Goal: Information Seeking & Learning: Learn about a topic

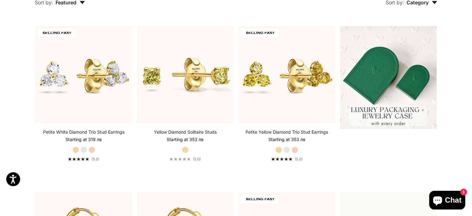
scroll to position [186, 0]
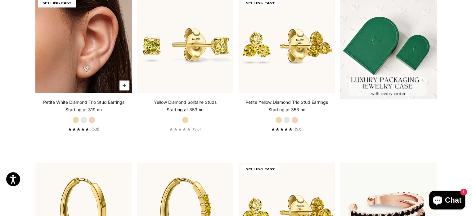
click at [73, 74] on img at bounding box center [83, 44] width 96 height 96
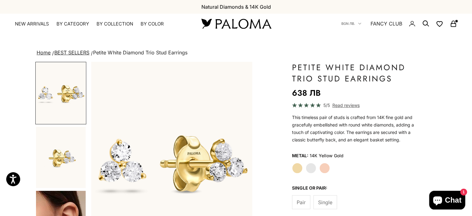
click at [65, 153] on img "Go to item 2" at bounding box center [61, 157] width 50 height 61
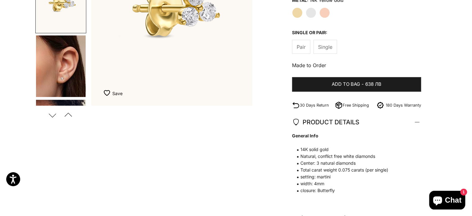
scroll to position [186, 0]
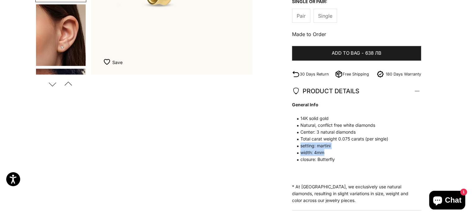
drag, startPoint x: 298, startPoint y: 143, endPoint x: 332, endPoint y: 152, distance: 35.6
click at [332, 152] on span "General Info 14K solid gold Natural, conflict free white diamonds Center: 3 nat…" at bounding box center [353, 131] width 123 height 61
click at [332, 152] on span "width: 4mm" at bounding box center [353, 152] width 123 height 7
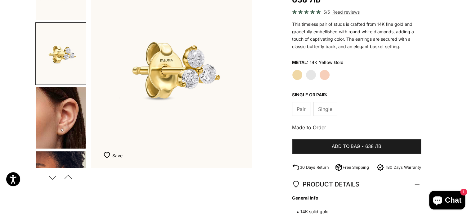
scroll to position [0, 0]
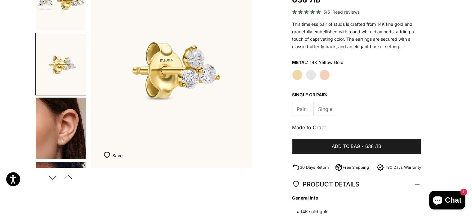
click at [62, 5] on img "Go to item 1" at bounding box center [61, -1] width 50 height 61
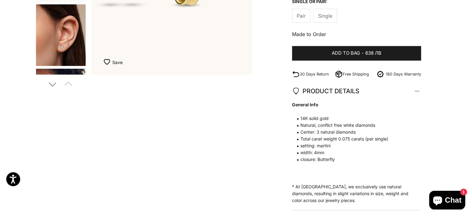
scroll to position [62, 0]
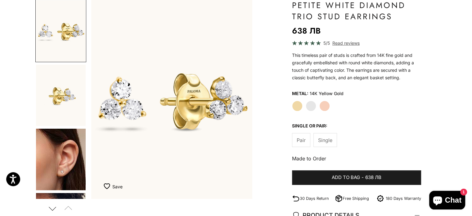
click at [57, 101] on img "Go to item 2" at bounding box center [61, 94] width 50 height 61
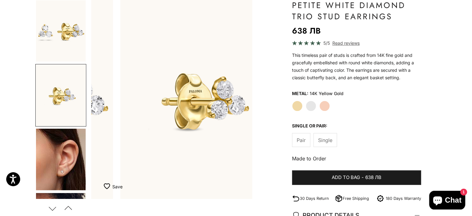
scroll to position [0, 168]
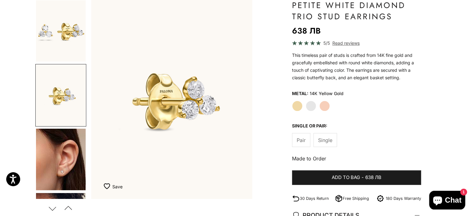
click at [62, 143] on img "Go to item 5" at bounding box center [61, 158] width 50 height 61
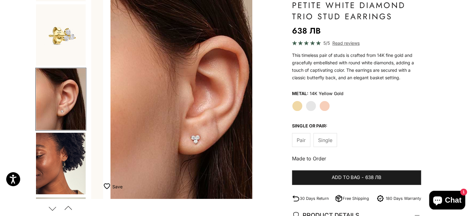
scroll to position [0, 336]
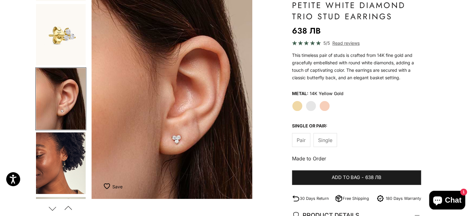
click at [62, 169] on img "Go to item 8" at bounding box center [61, 162] width 50 height 61
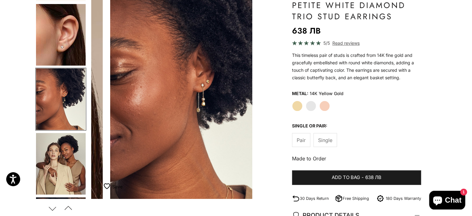
scroll to position [0, 505]
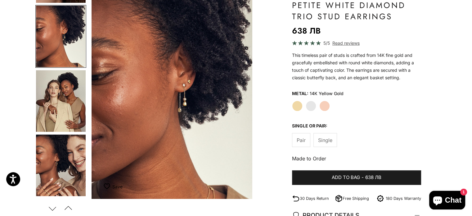
click at [66, 123] on img "Go to item 9" at bounding box center [61, 100] width 50 height 61
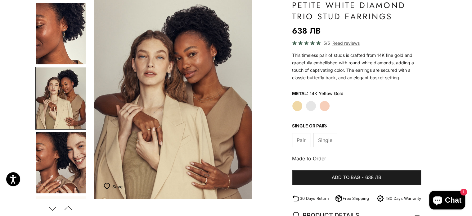
scroll to position [0, 674]
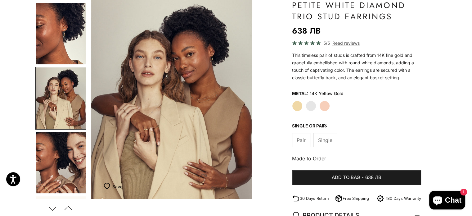
click at [68, 151] on img "Go to item 10" at bounding box center [61, 161] width 50 height 61
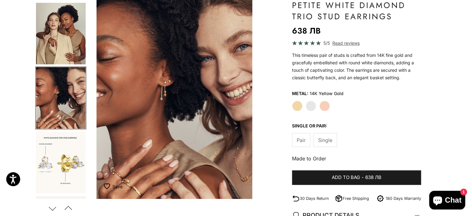
scroll to position [0, 842]
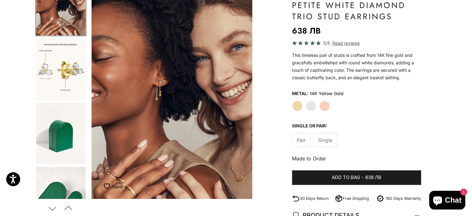
click at [62, 141] on img "Go to item 14" at bounding box center [61, 133] width 50 height 61
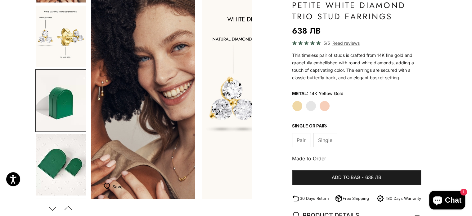
scroll to position [0, 0]
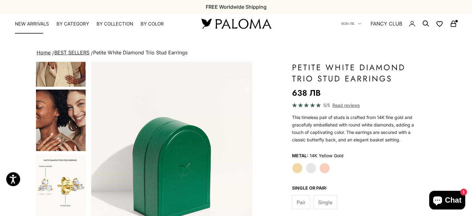
click at [37, 24] on link "NEW ARRIVALS" at bounding box center [32, 24] width 34 height 6
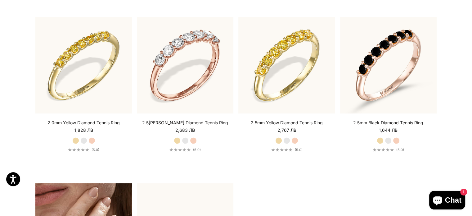
scroll to position [992, 0]
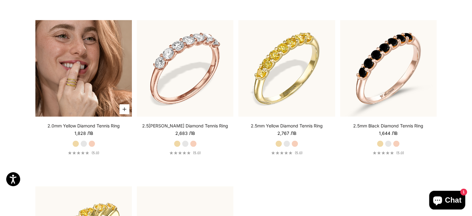
click at [70, 84] on img at bounding box center [83, 68] width 96 height 96
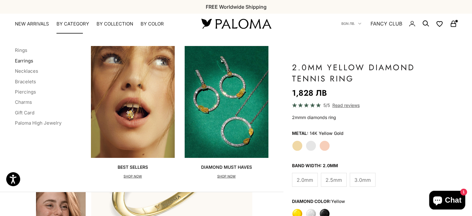
click at [26, 59] on link "Earrings" at bounding box center [24, 61] width 18 height 6
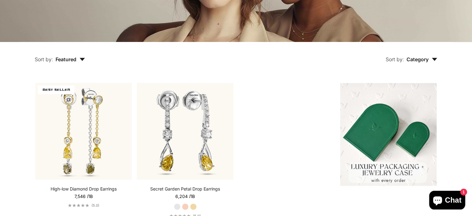
scroll to position [124, 0]
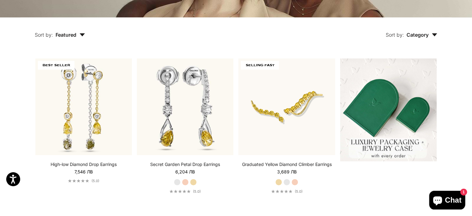
click at [73, 35] on span "Featured" at bounding box center [70, 35] width 29 height 6
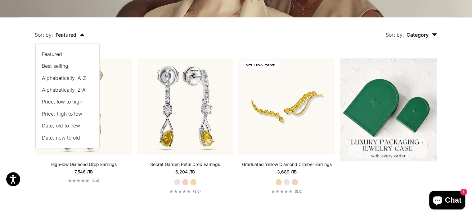
click at [68, 100] on span "Price, low to high" at bounding box center [62, 101] width 40 height 6
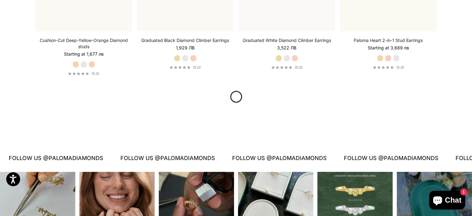
scroll to position [719, 0]
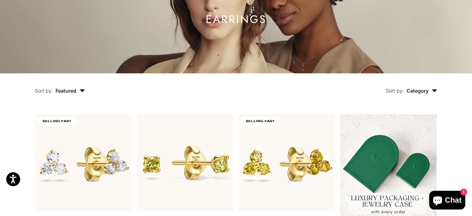
scroll to position [0, 0]
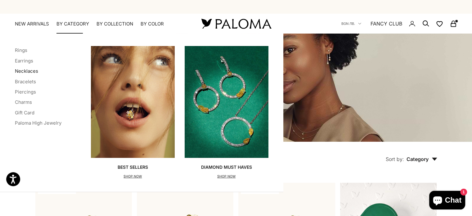
click at [29, 71] on link "Necklaces" at bounding box center [26, 71] width 23 height 6
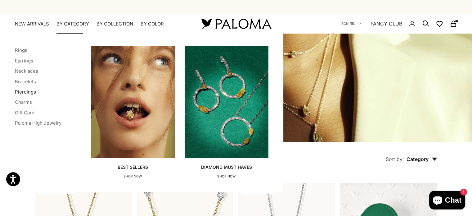
click at [28, 91] on link "Piercings" at bounding box center [25, 92] width 21 height 6
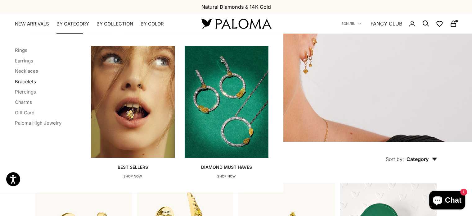
click at [27, 80] on link "Bracelets" at bounding box center [25, 81] width 21 height 6
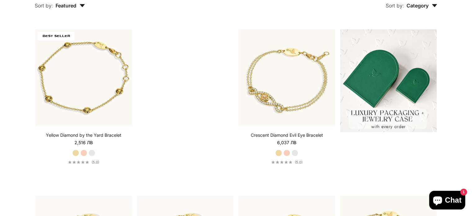
scroll to position [155, 0]
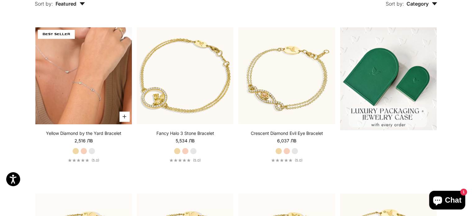
click at [110, 82] on video "#YellowGold\a#RoseGold\a#WhiteGold" at bounding box center [83, 75] width 96 height 96
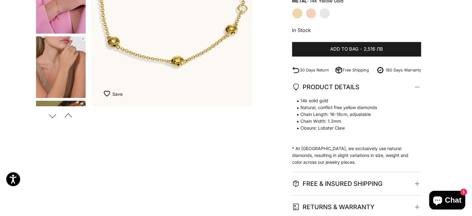
scroll to position [155, 0]
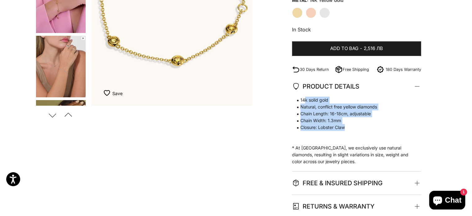
drag, startPoint x: 311, startPoint y: 101, endPoint x: 370, endPoint y: 133, distance: 66.7
click at [370, 129] on span "14k solid gold Natural, conflict free yellow diamonds Chain Length: 16-18cm, ad…" at bounding box center [353, 113] width 123 height 34
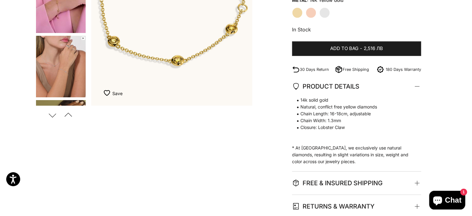
click at [370, 133] on p "14k solid gold Natural, conflict free yellow diamonds Chain Length: 16-18cm, ad…" at bounding box center [353, 130] width 123 height 68
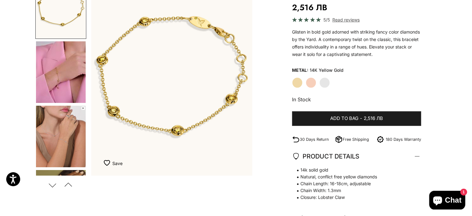
scroll to position [0, 0]
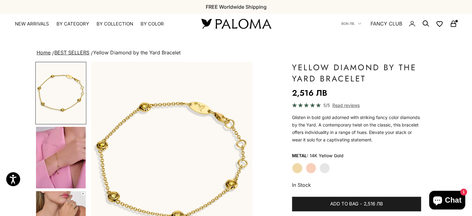
click at [69, 152] on img "Go to item 4" at bounding box center [61, 157] width 50 height 61
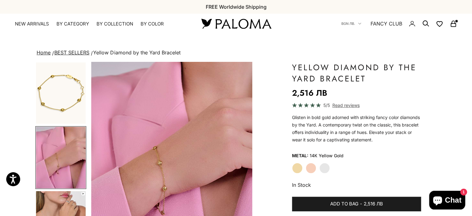
scroll to position [31, 0]
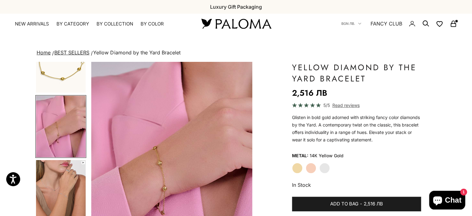
click at [54, 173] on img "Go to item 5" at bounding box center [61, 190] width 50 height 61
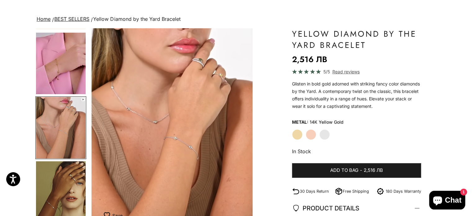
scroll to position [93, 0]
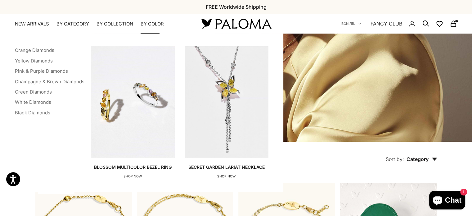
click at [152, 23] on summary "By Color" at bounding box center [151, 24] width 23 height 6
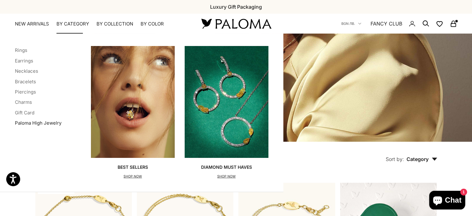
click at [32, 121] on link "Paloma High Jewelry" at bounding box center [38, 123] width 47 height 6
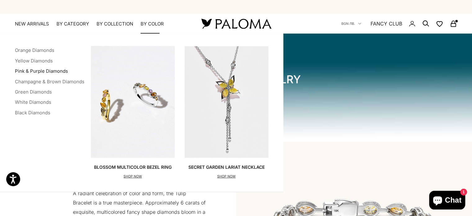
click at [47, 69] on link "Pink & Purple Diamonds" at bounding box center [41, 71] width 53 height 6
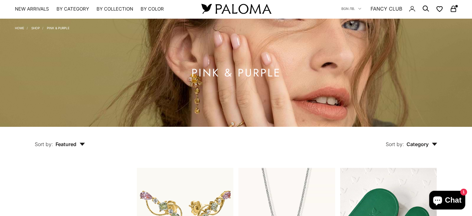
scroll to position [155, 0]
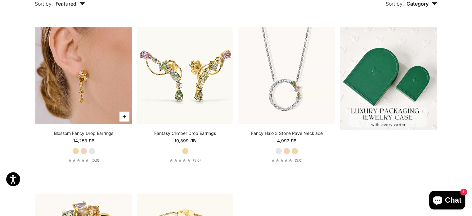
click at [104, 92] on img at bounding box center [83, 75] width 96 height 96
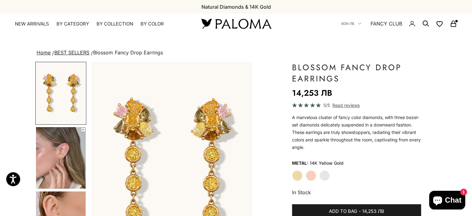
click at [56, 135] on img "Go to item 4" at bounding box center [61, 157] width 50 height 61
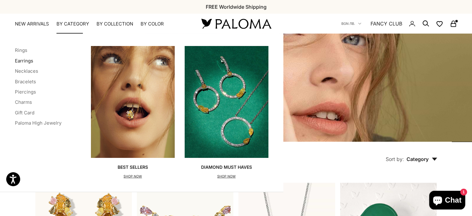
click at [30, 60] on link "Earrings" at bounding box center [24, 61] width 18 height 6
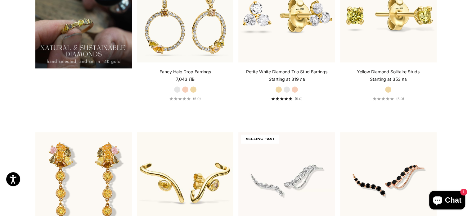
scroll to position [558, 0]
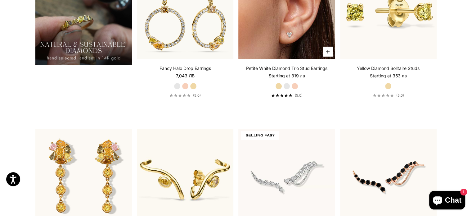
click at [298, 35] on img at bounding box center [286, 10] width 96 height 96
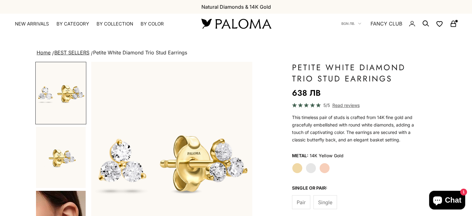
scroll to position [31, 0]
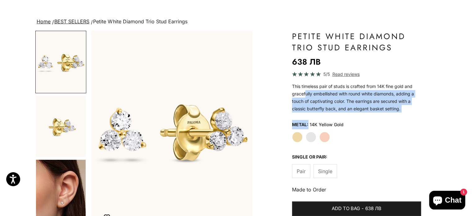
drag, startPoint x: 304, startPoint y: 92, endPoint x: 308, endPoint y: 115, distance: 22.9
click at [306, 100] on p "This timeless pair of studs is crafted from 14K fine gold and gracefully embell…" at bounding box center [356, 97] width 129 height 30
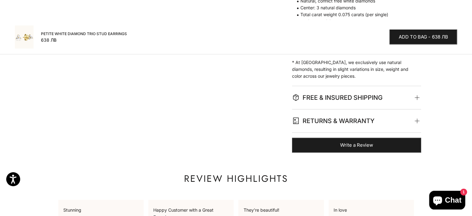
scroll to position [465, 0]
